Goal: Transaction & Acquisition: Purchase product/service

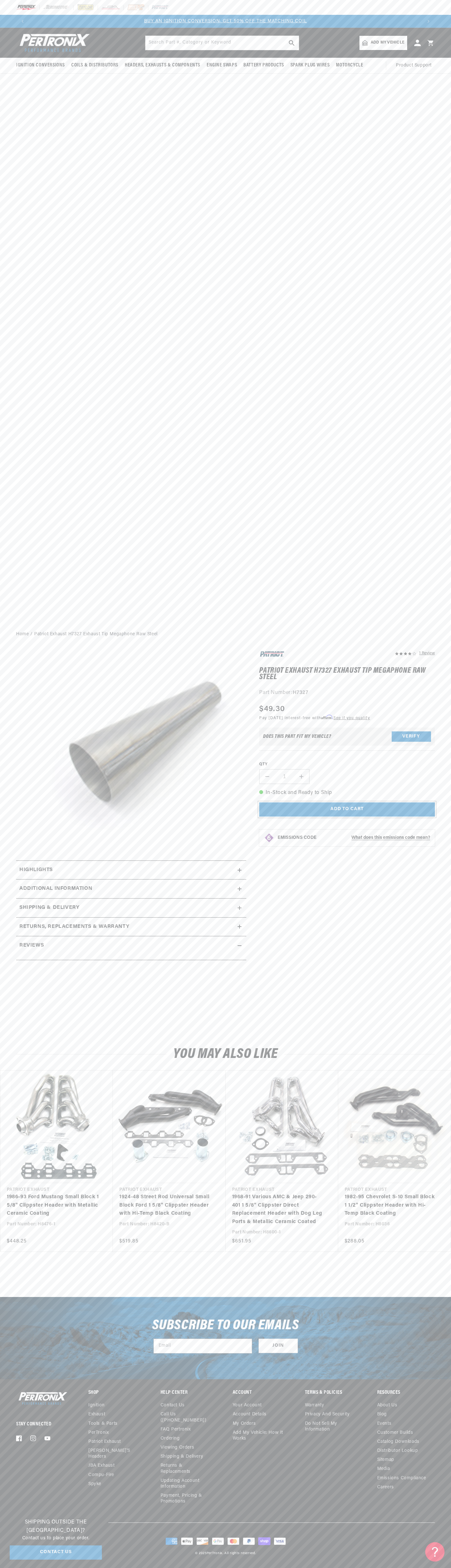
click at [347, 815] on button "Add to cart" at bounding box center [347, 810] width 175 height 14
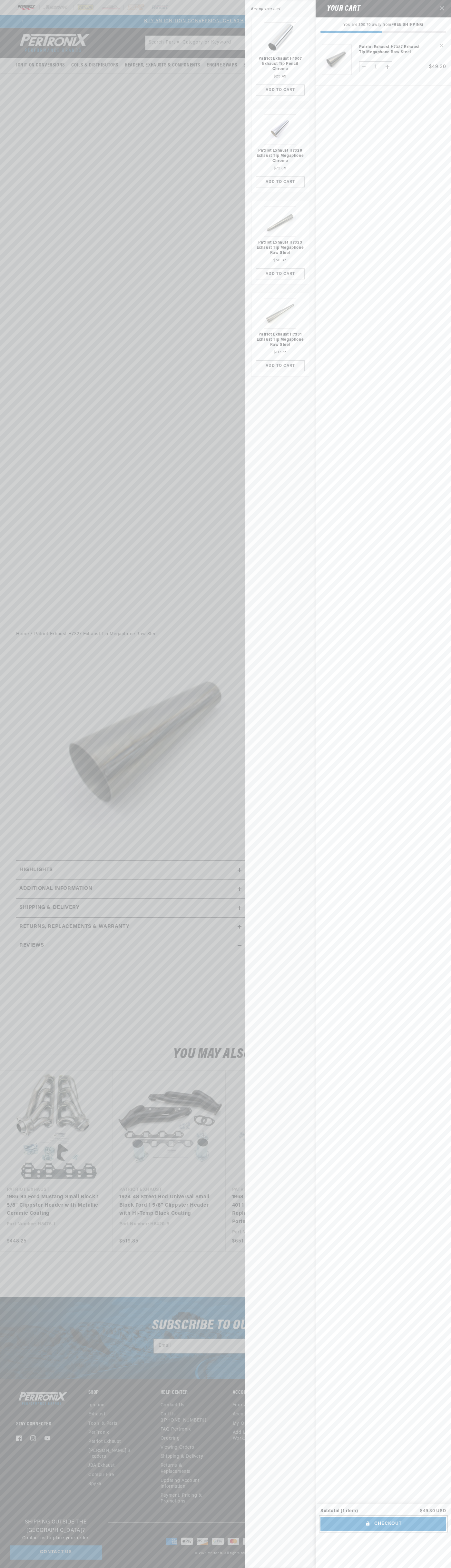
click at [383, 1531] on button "Checkout" at bounding box center [383, 1524] width 126 height 14
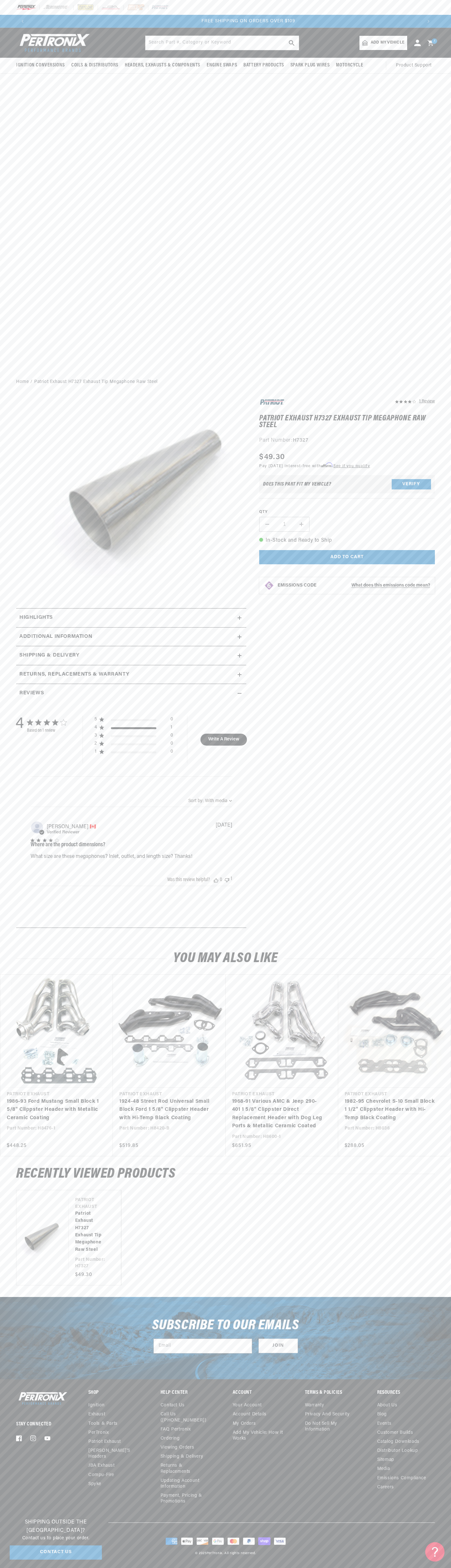
scroll to position [0, 786]
click at [432, 43] on icon at bounding box center [430, 42] width 6 height 6
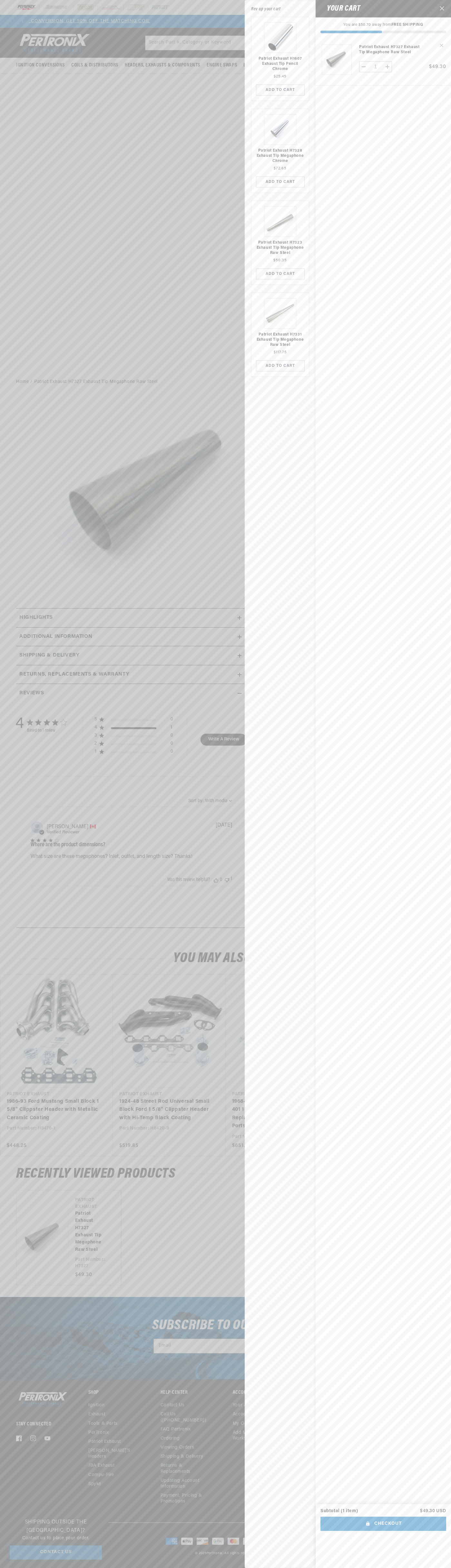
scroll to position [0, 3]
click at [442, 9] on icon "Close" at bounding box center [442, 9] width 5 height 5
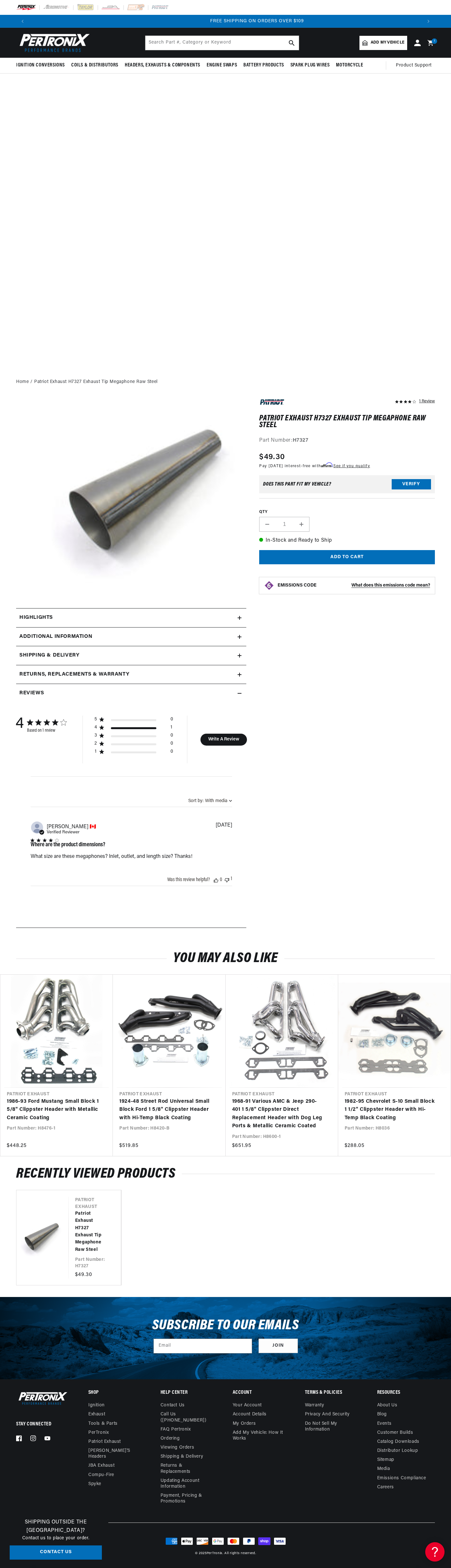
scroll to position [0, 786]
